Goal: Transaction & Acquisition: Purchase product/service

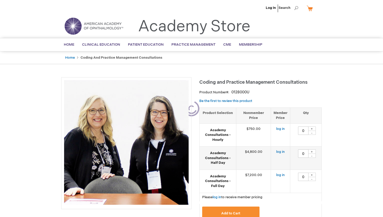
type input "0"
click at [313, 128] on div "+" at bounding box center [312, 128] width 8 height 4
type input "1"
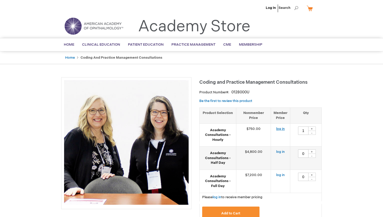
click at [281, 130] on link "log in" at bounding box center [280, 129] width 9 height 4
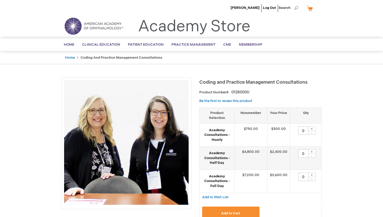
click at [313, 126] on div "+" at bounding box center [312, 128] width 8 height 4
type input "1"
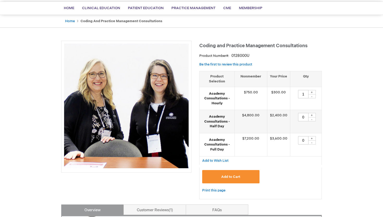
scroll to position [37, 0]
click at [233, 174] on span "Add to Cart" at bounding box center [230, 176] width 19 height 4
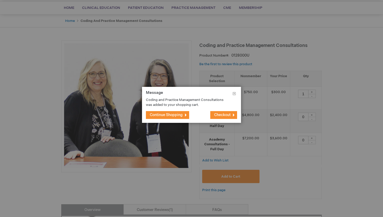
click at [218, 114] on span "Checkout" at bounding box center [222, 115] width 16 height 4
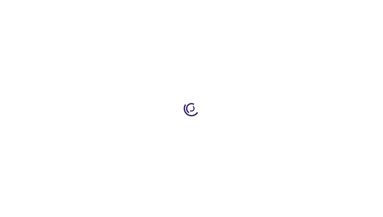
select select "US"
select select "54"
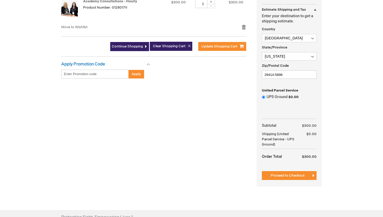
scroll to position [148, 0]
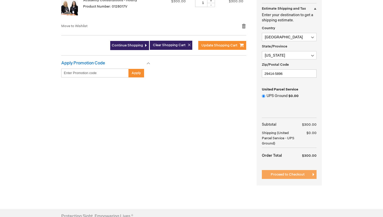
click at [287, 172] on span "Proceed to Checkout" at bounding box center [288, 174] width 34 height 4
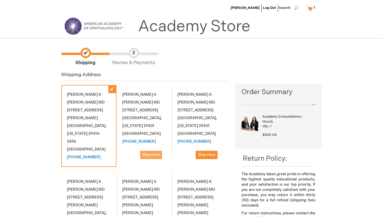
click at [150, 153] on span "Ship Here" at bounding box center [151, 155] width 17 height 4
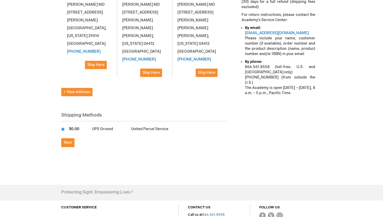
scroll to position [218, 0]
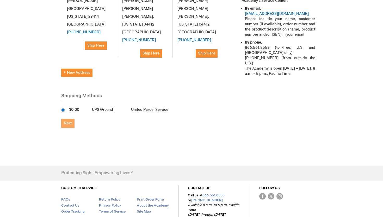
click at [68, 121] on span "Next" at bounding box center [68, 123] width 8 height 4
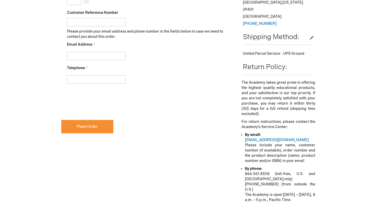
scroll to position [250, 0]
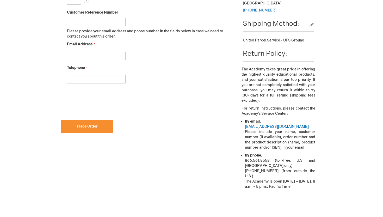
checkbox input "true"
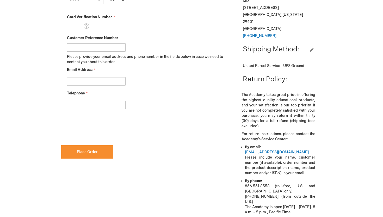
scroll to position [211, 0]
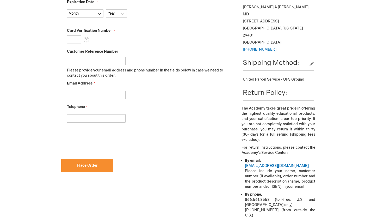
click at [81, 94] on input "Email Address" at bounding box center [96, 95] width 59 height 8
type input "johnsonretina@gmmail.com"
click at [78, 121] on input "Telephone" at bounding box center [96, 118] width 59 height 8
type input "2074041060"
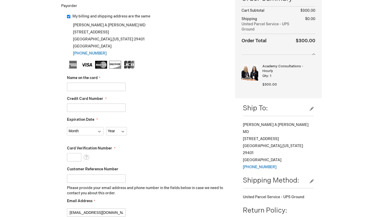
scroll to position [93, 0]
click at [84, 88] on input "Name on the card" at bounding box center [96, 87] width 59 height 8
click at [120, 100] on div "Credit Card Number" at bounding box center [147, 104] width 160 height 16
click at [96, 88] on input "Name on the card" at bounding box center [96, 87] width 59 height 8
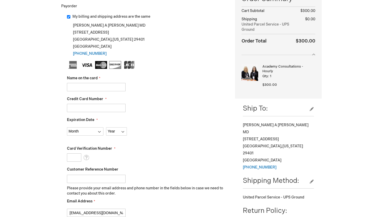
type input "michael a johnson"
type input "374355114833334"
select select "9"
select select "2028"
type input "5963"
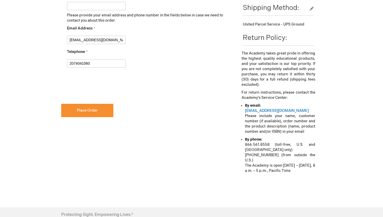
scroll to position [267, 0]
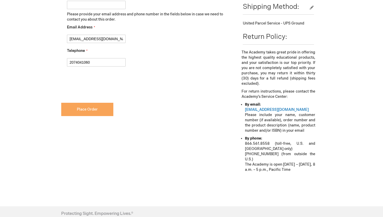
click at [93, 108] on span "Place Order" at bounding box center [87, 109] width 21 height 4
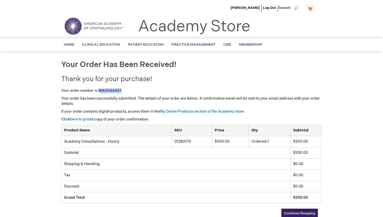
drag, startPoint x: 121, startPoint y: 89, endPoint x: 99, endPoint y: 90, distance: 22.2
click at [99, 90] on p "Your order number is: WA0066437 ." at bounding box center [191, 90] width 261 height 5
copy strong "WA0066437"
